Goal: Task Accomplishment & Management: Complete application form

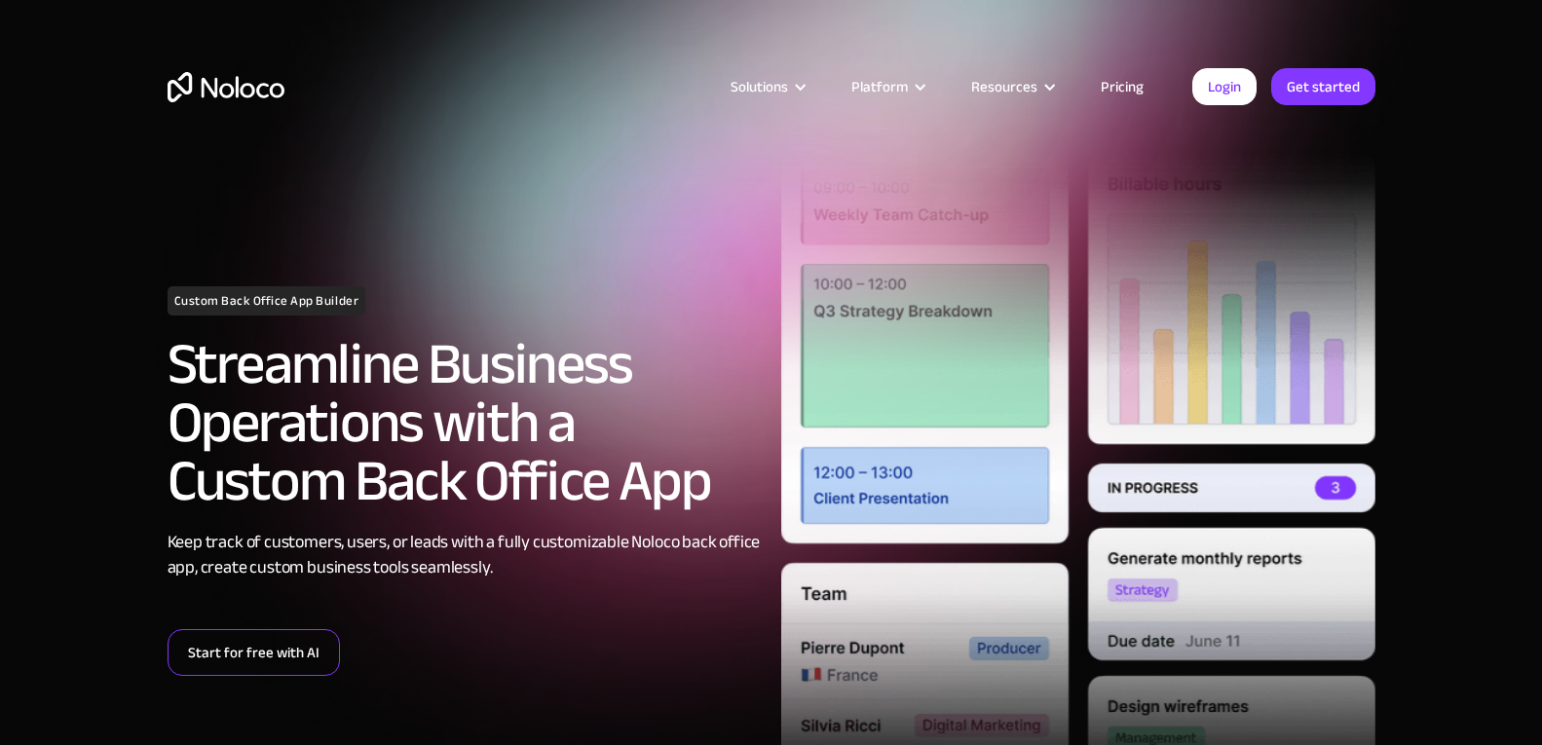
click at [252, 637] on link "Start for free with AI" at bounding box center [254, 652] width 172 height 47
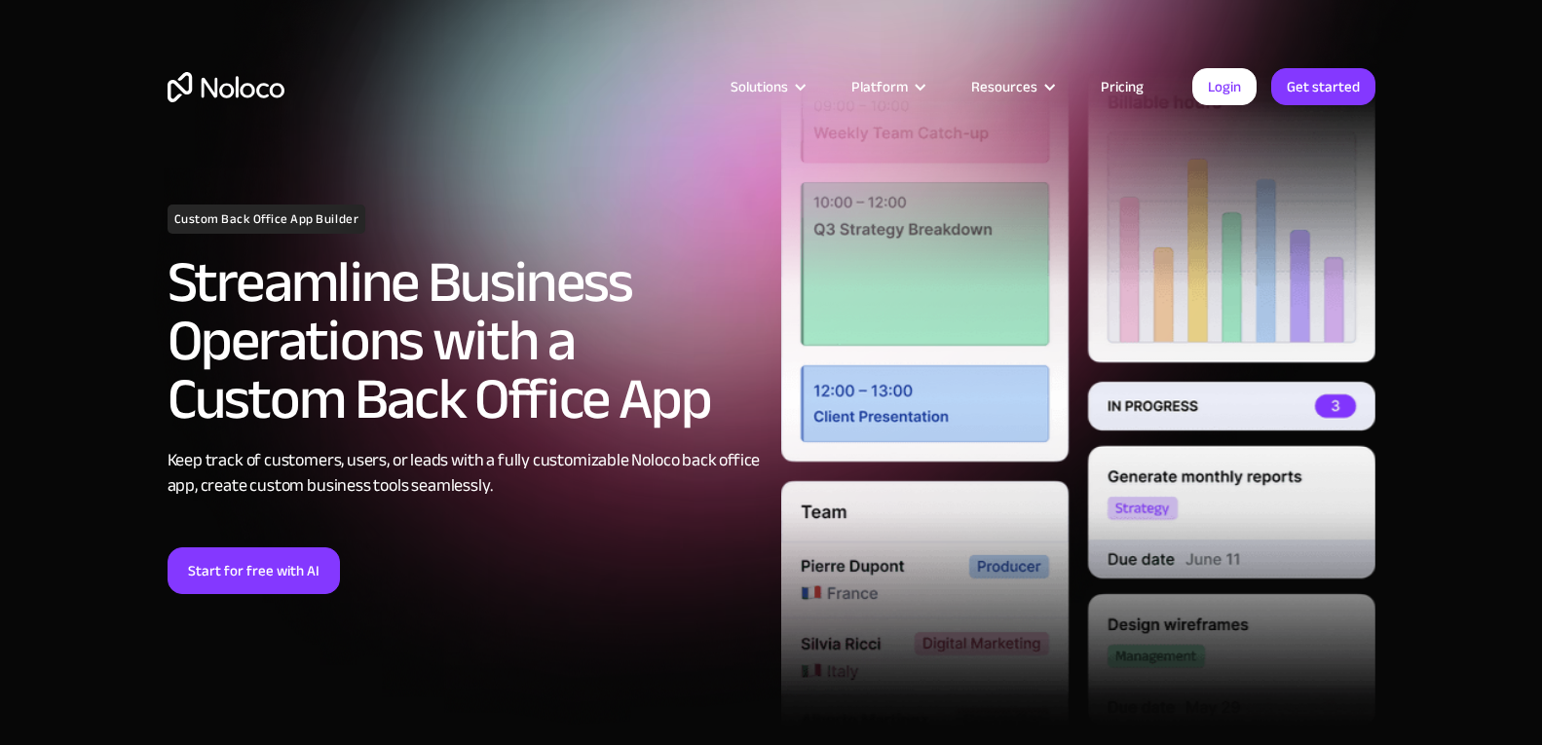
scroll to position [195, 0]
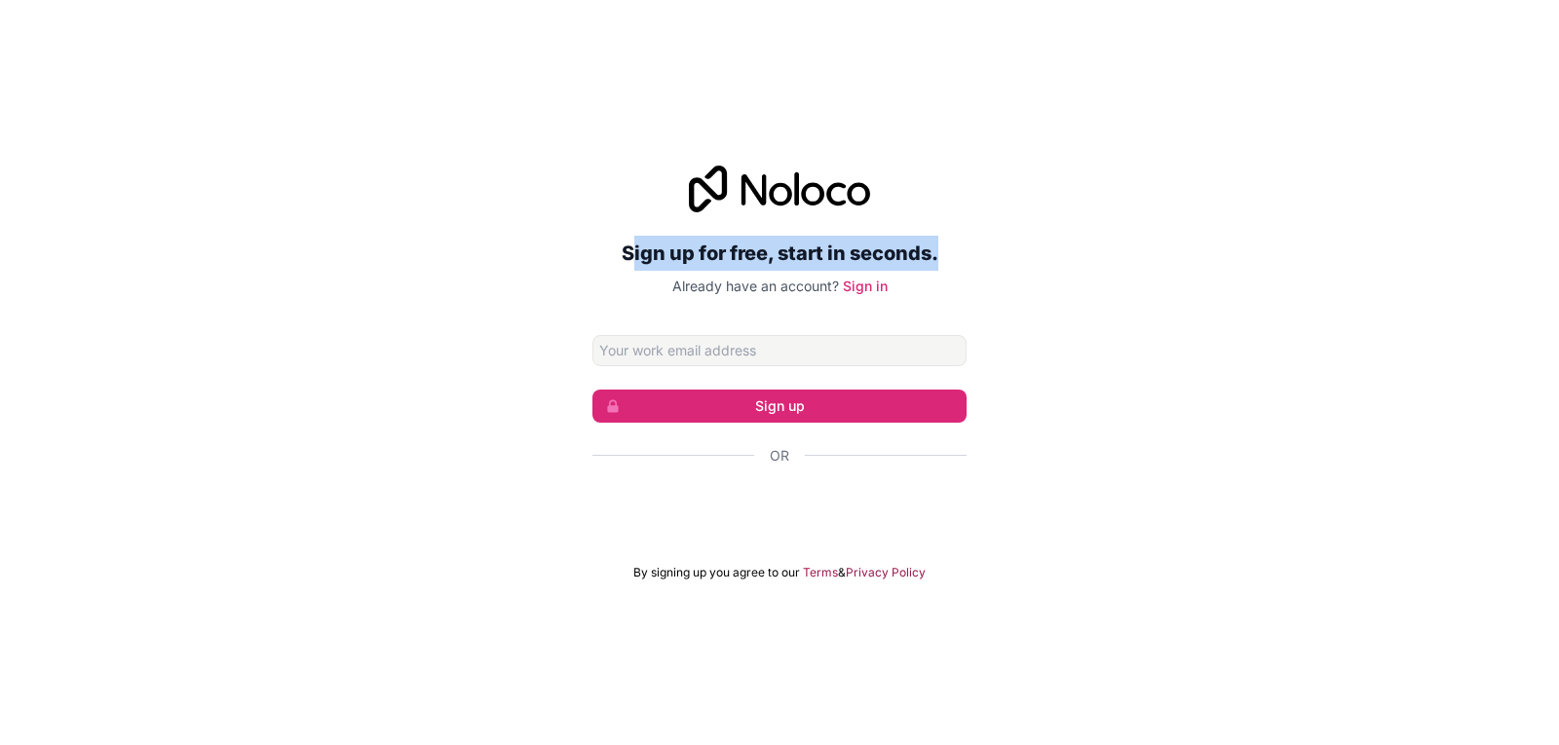
drag, startPoint x: 630, startPoint y: 228, endPoint x: 1027, endPoint y: 243, distance: 396.8
click at [1027, 243] on div "Sign up for free, start in seconds. Already have an account? Sign in Sign up Or…" at bounding box center [779, 373] width 1559 height 470
drag, startPoint x: 976, startPoint y: 247, endPoint x: 1013, endPoint y: 251, distance: 37.3
click at [1013, 251] on div "Sign up for free, start in seconds. Already have an account? Sign in Sign up Or…" at bounding box center [779, 373] width 1559 height 470
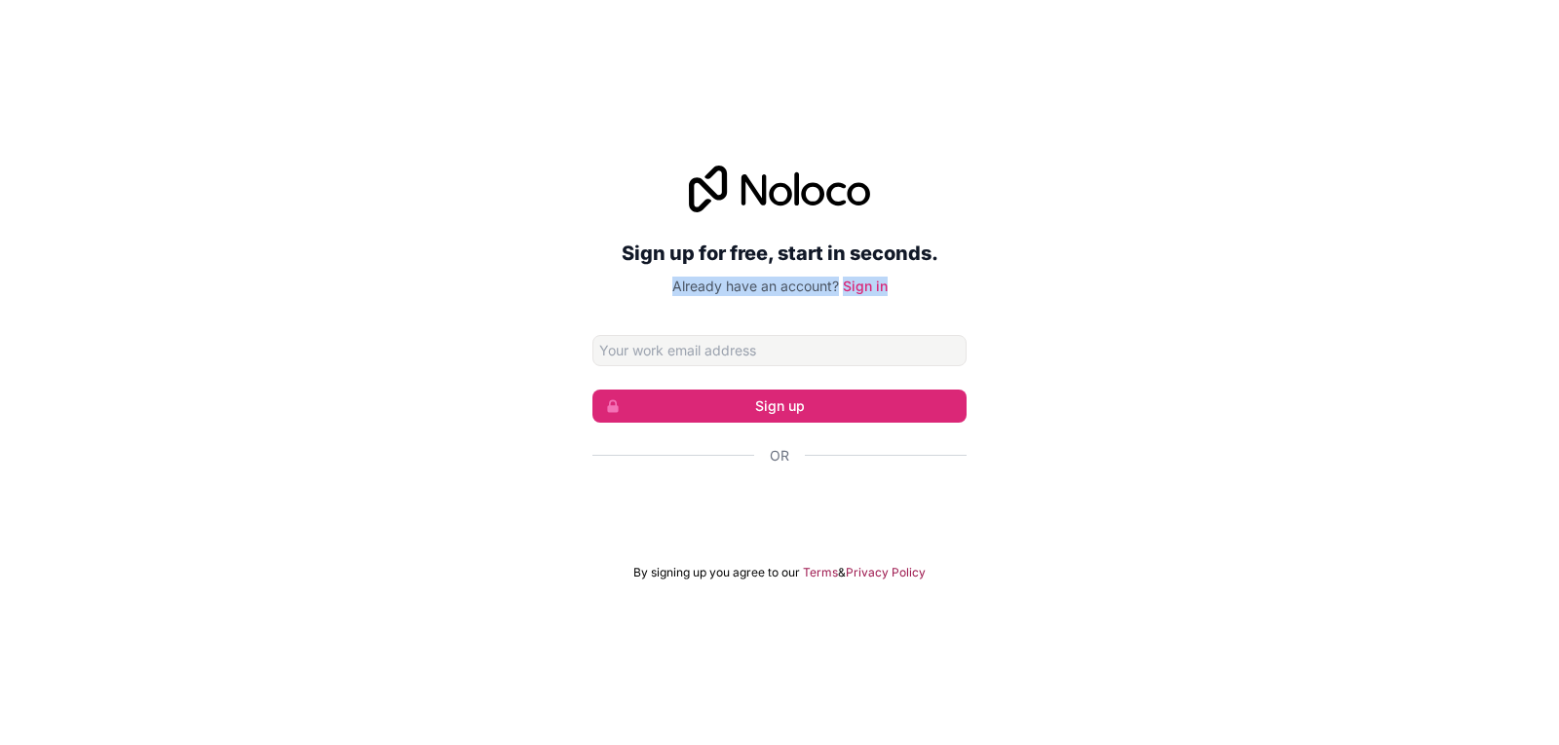
drag, startPoint x: 731, startPoint y: 285, endPoint x: 1069, endPoint y: 309, distance: 339.0
click at [1066, 306] on div "Sign up for free, start in seconds. Already have an account? Sign in Sign up Or…" at bounding box center [779, 373] width 1559 height 470
click at [1069, 309] on div "Sign up for free, start in seconds. Already have an account? Sign in Sign up Or…" at bounding box center [779, 373] width 1559 height 470
